Goal: Information Seeking & Learning: Learn about a topic

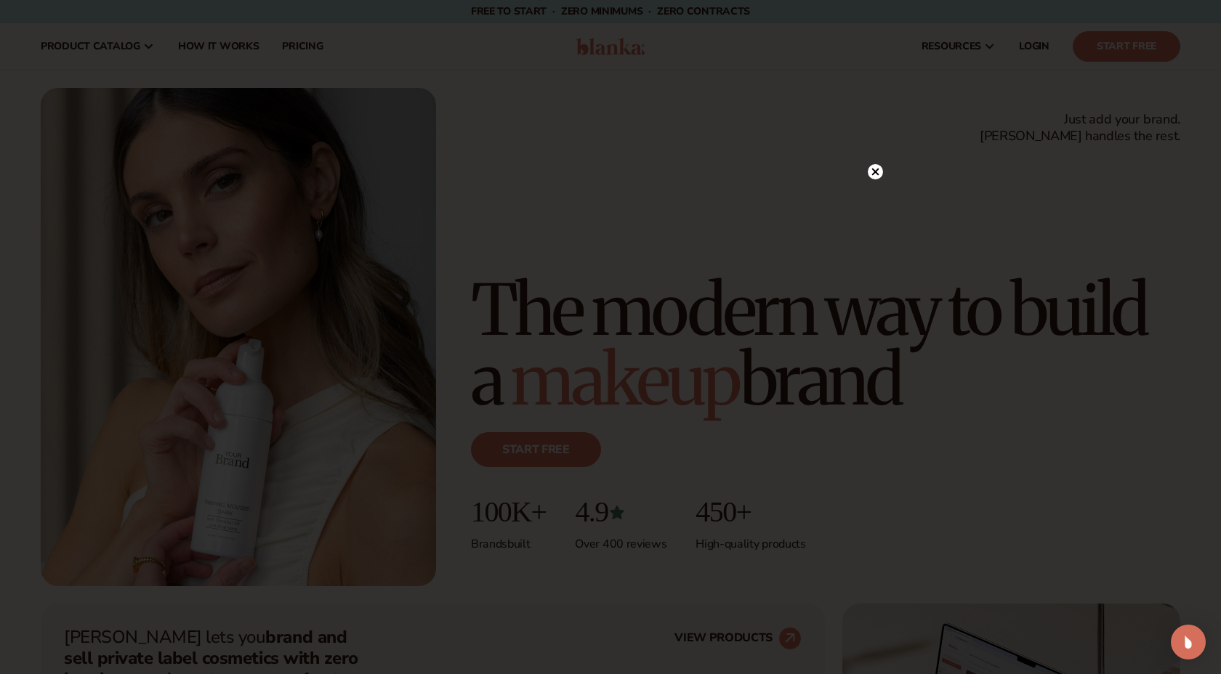
click at [881, 171] on circle at bounding box center [874, 171] width 15 height 15
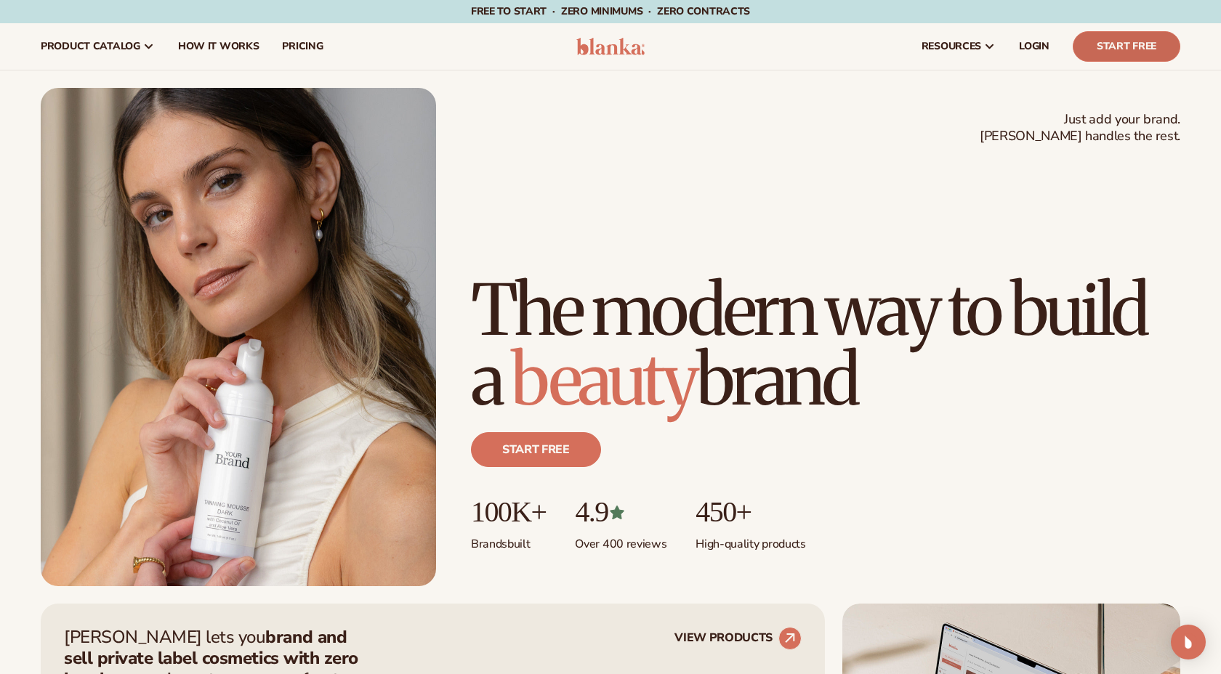
click at [1099, 54] on link "Start Free" at bounding box center [1126, 46] width 108 height 31
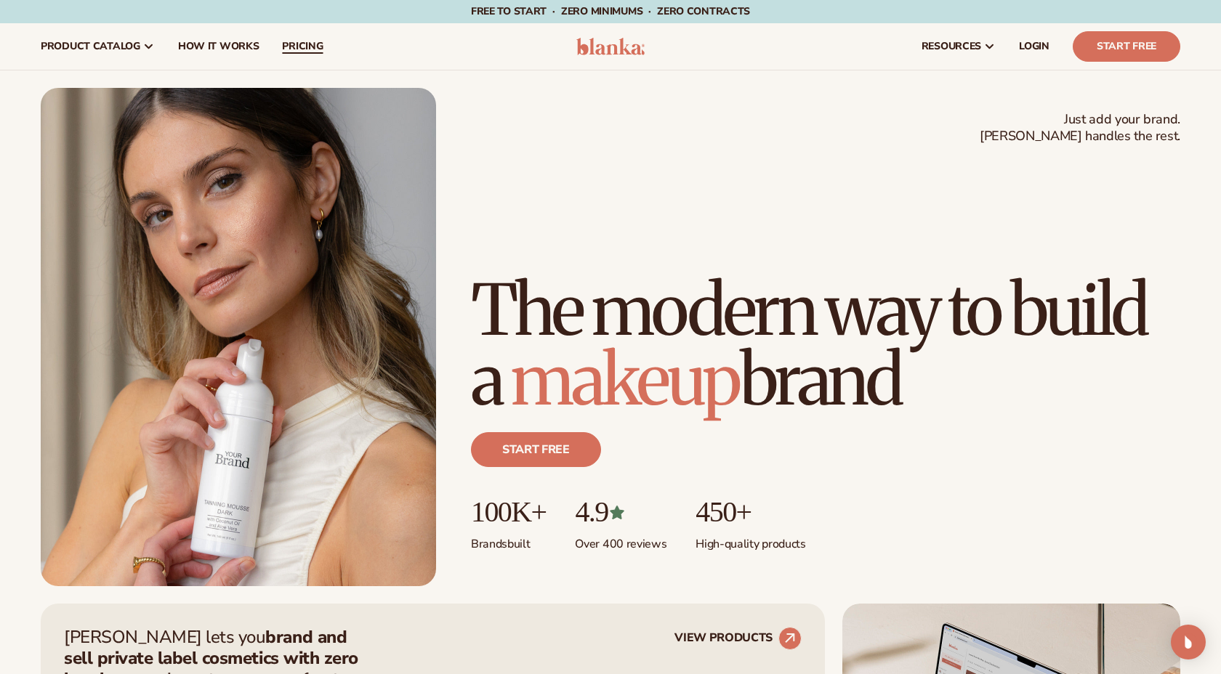
click at [297, 47] on span "pricing" at bounding box center [302, 47] width 41 height 12
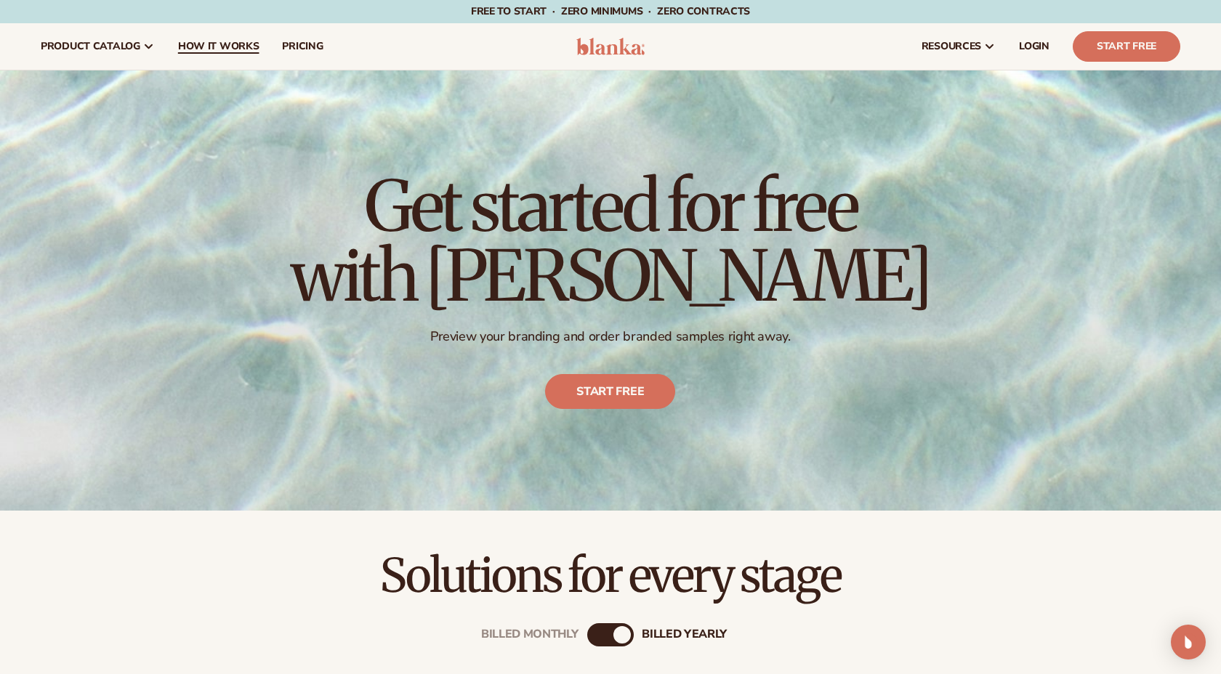
click at [230, 42] on span "How It Works" at bounding box center [218, 47] width 81 height 12
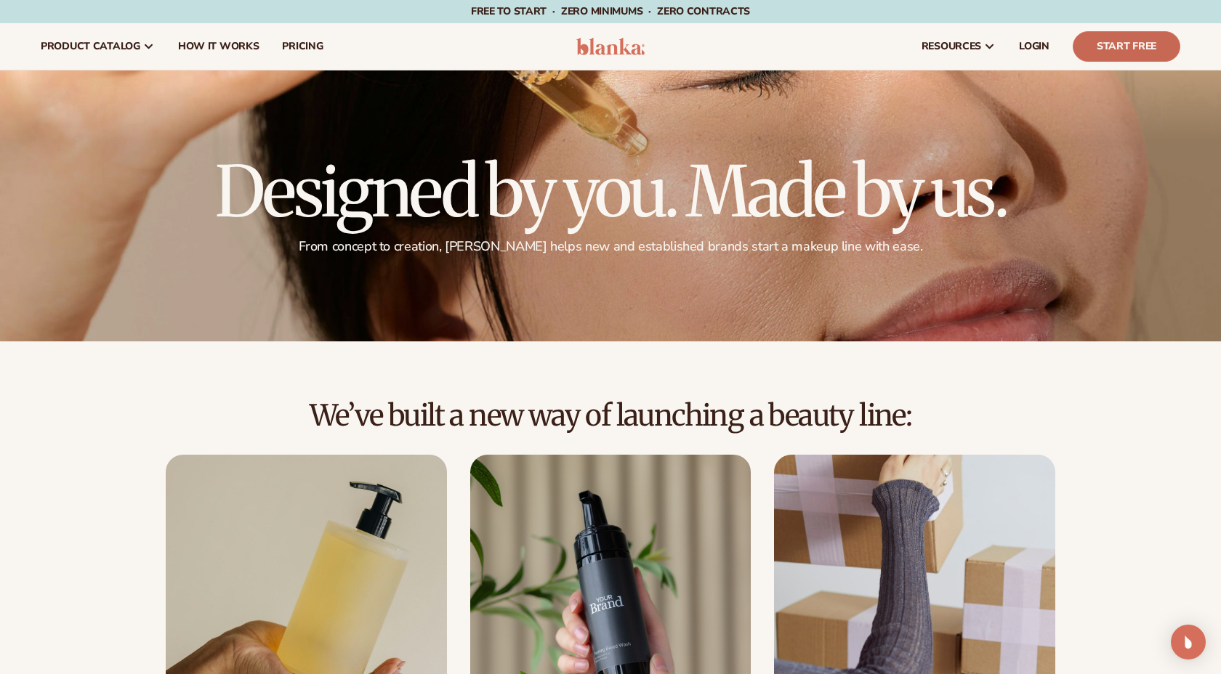
click at [1096, 52] on link "Start Free" at bounding box center [1126, 46] width 108 height 31
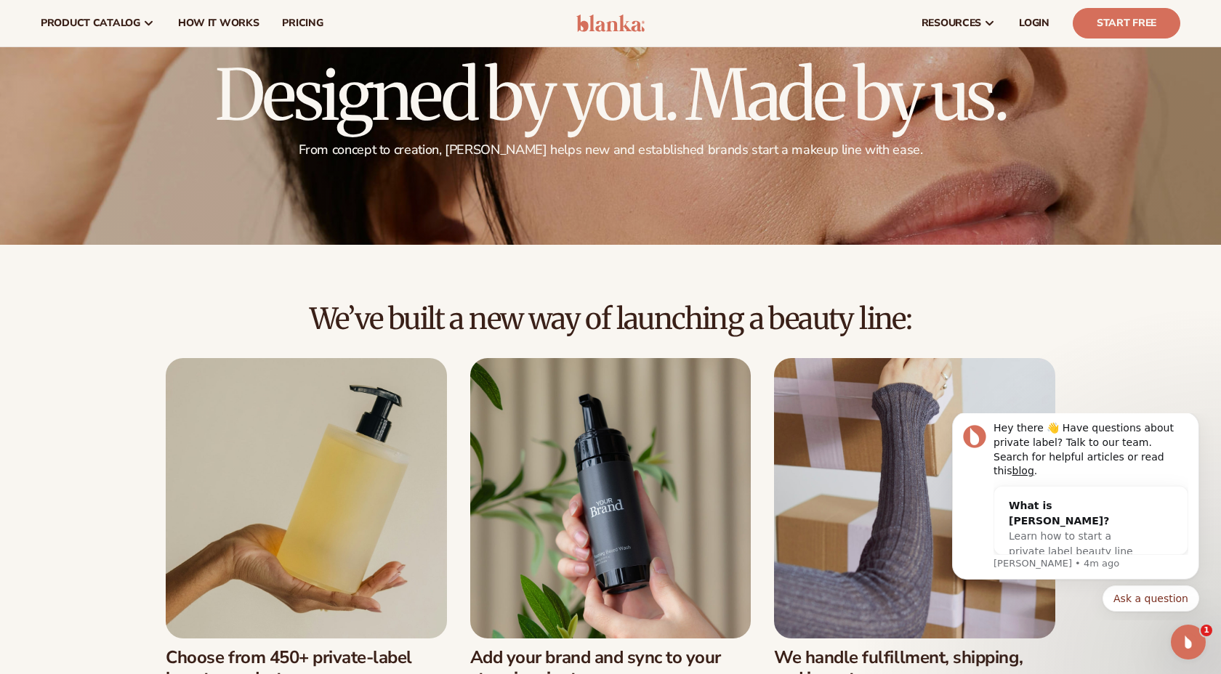
scroll to position [89, 0]
